Goal: Use online tool/utility: Utilize a website feature to perform a specific function

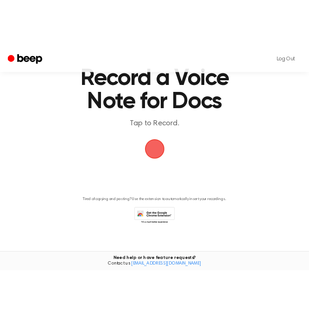
scroll to position [49, 0]
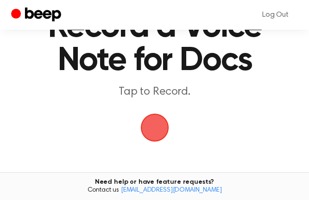
click at [297, 90] on main "Record a Voice Note for Docs Tap to Record. Tired of copying and pasting? Use t…" at bounding box center [154, 120] width 309 height 338
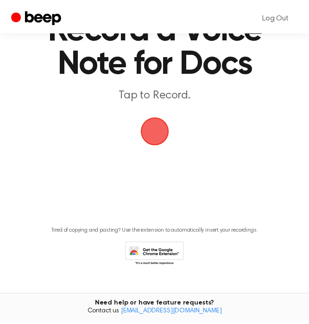
scroll to position [44, 0]
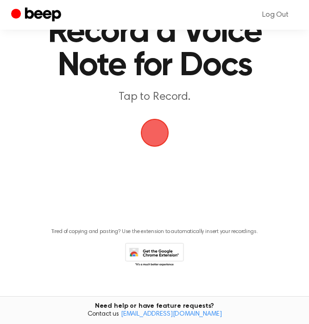
click at [155, 135] on span "button" at bounding box center [155, 133] width 26 height 26
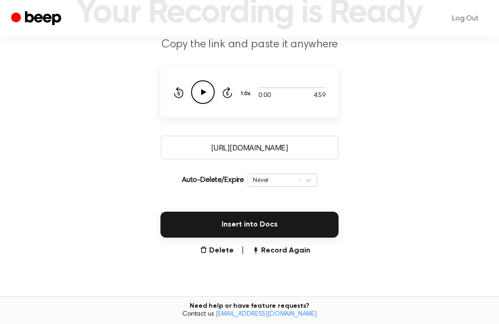
scroll to position [81, 0]
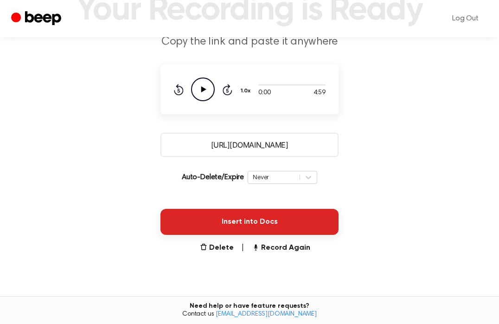
click at [222, 221] on button "Insert into Docs" at bounding box center [249, 222] width 178 height 26
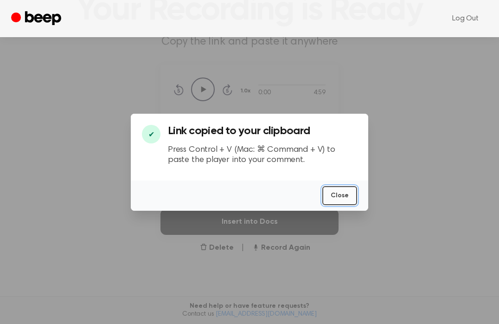
click at [345, 195] on button "Close" at bounding box center [339, 195] width 35 height 19
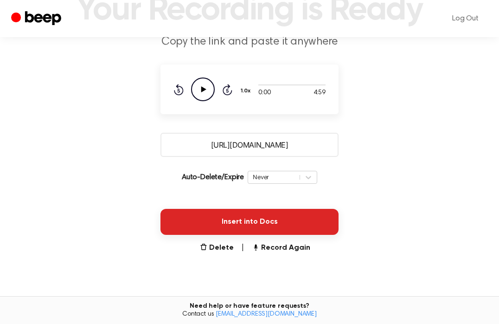
click at [288, 220] on button "Insert into Docs" at bounding box center [249, 222] width 178 height 26
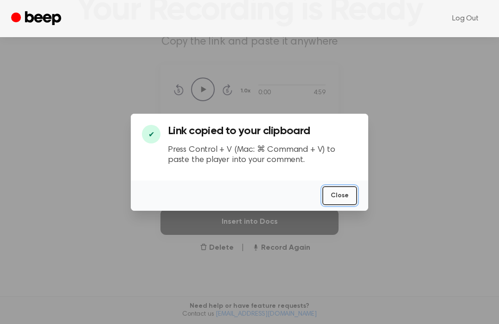
click at [347, 193] on button "Close" at bounding box center [339, 195] width 35 height 19
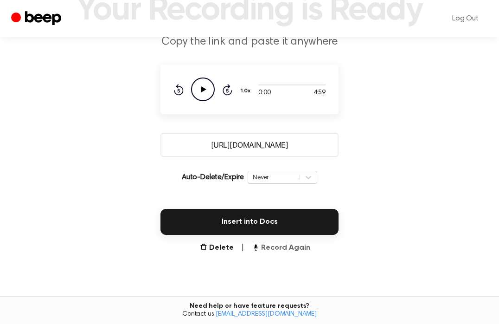
click at [273, 248] on button "Record Again" at bounding box center [281, 247] width 58 height 11
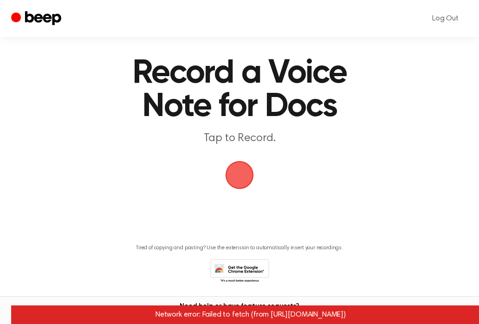
scroll to position [36, 0]
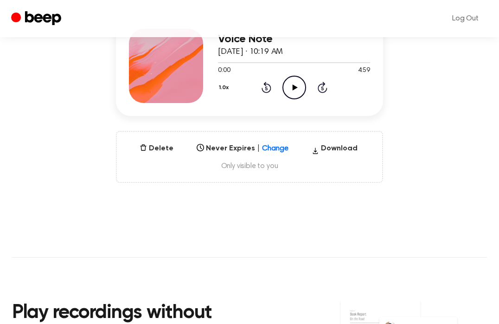
scroll to position [134, 0]
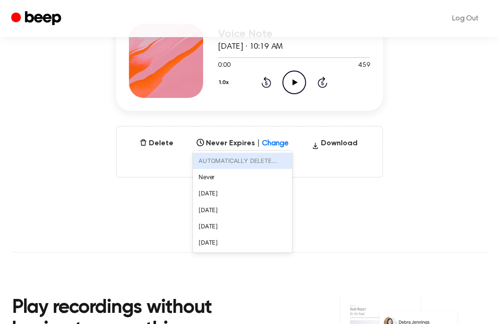
click at [224, 143] on div "Select..." at bounding box center [234, 140] width 72 height 9
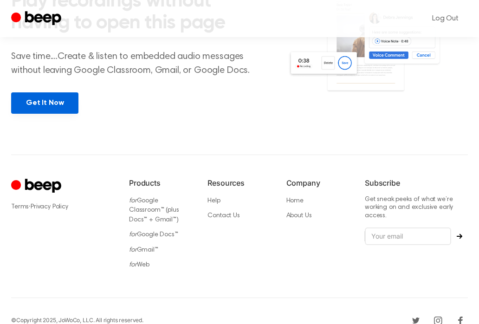
scroll to position [456, 0]
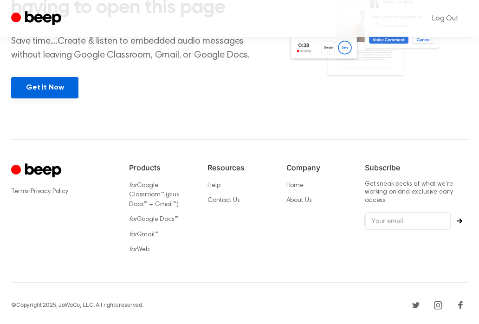
click at [53, 91] on link "Get It Now" at bounding box center [44, 87] width 67 height 21
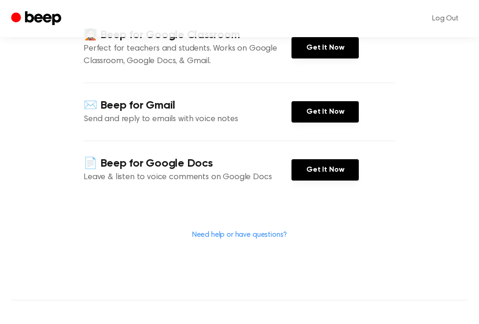
scroll to position [136, 0]
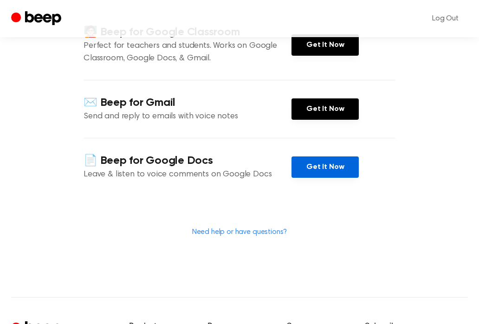
click at [333, 162] on link "Get It Now" at bounding box center [324, 166] width 67 height 21
